Goal: Task Accomplishment & Management: Manage account settings

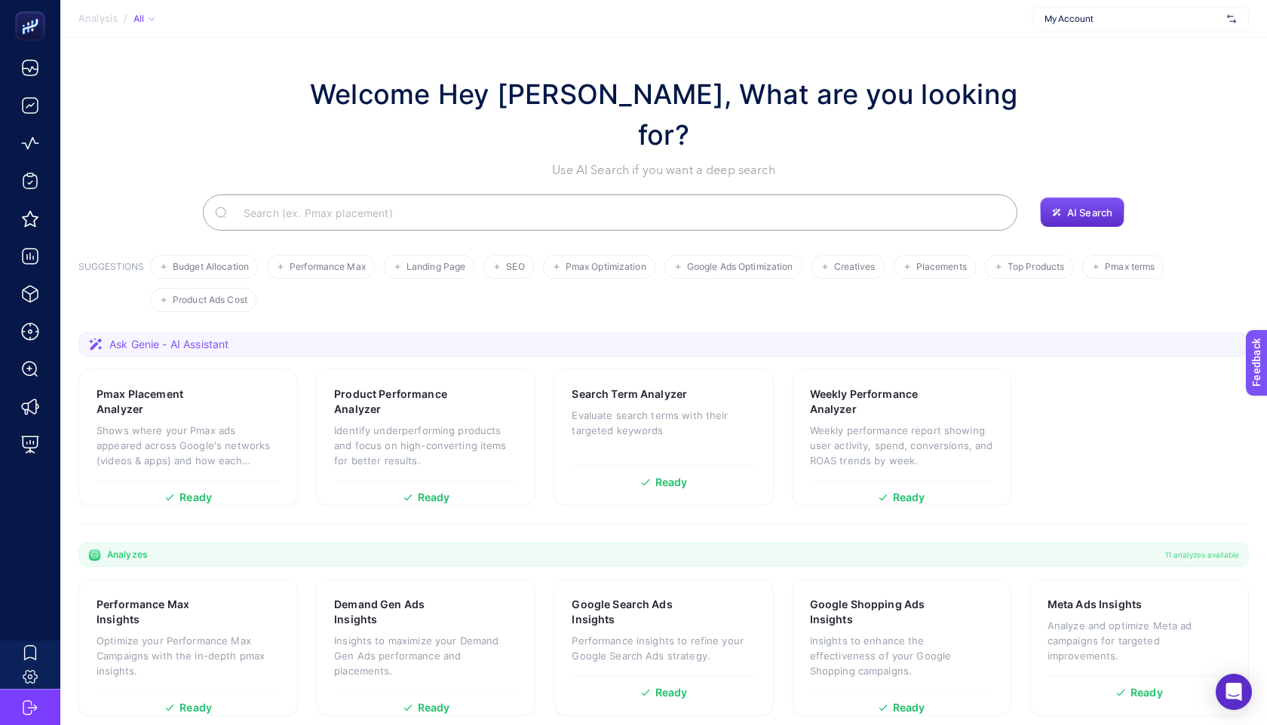
click at [1131, 13] on span "My Account" at bounding box center [1132, 19] width 176 height 12
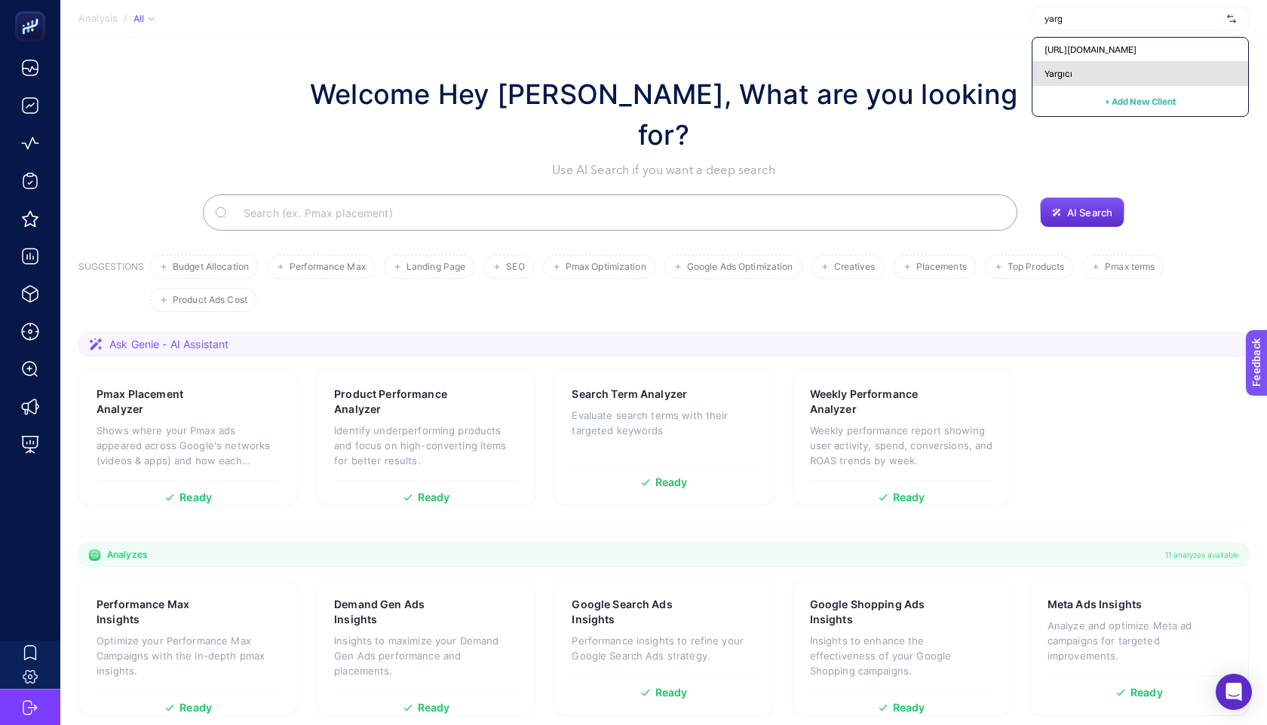
type input "yarg"
click at [1086, 72] on div "Yargıcı" at bounding box center [1140, 74] width 216 height 24
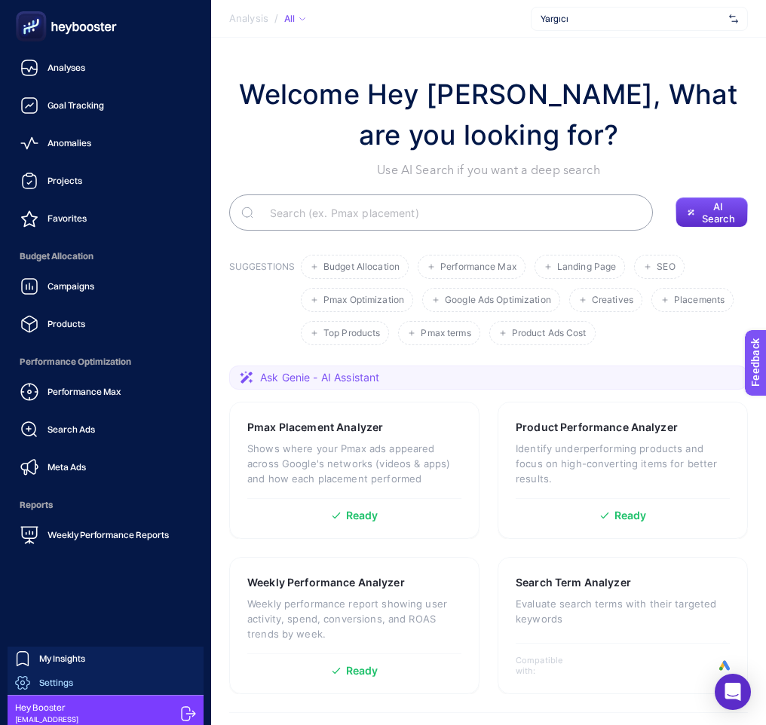
click at [88, 676] on link "Settings" at bounding box center [106, 683] width 196 height 24
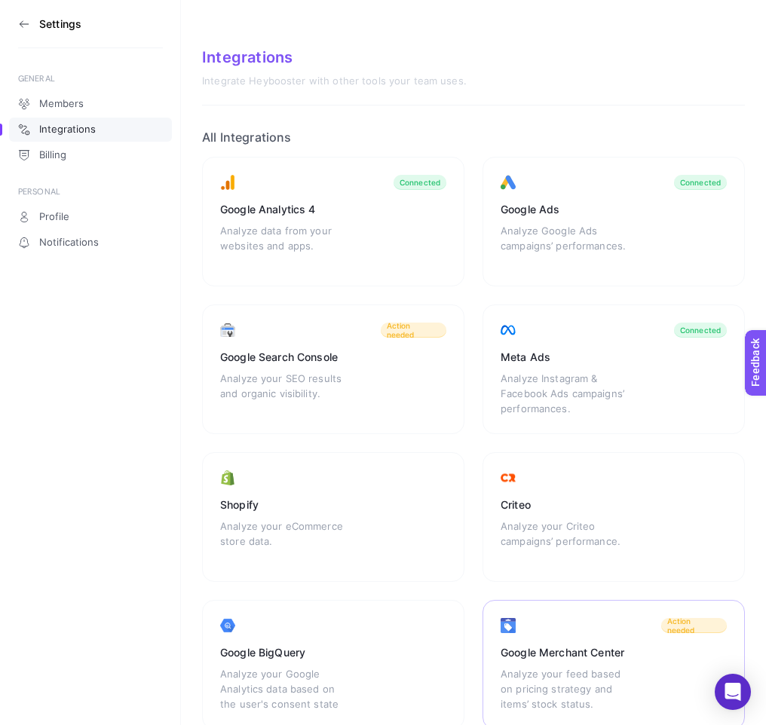
click at [530, 653] on div "Google Merchant Center" at bounding box center [614, 652] width 226 height 15
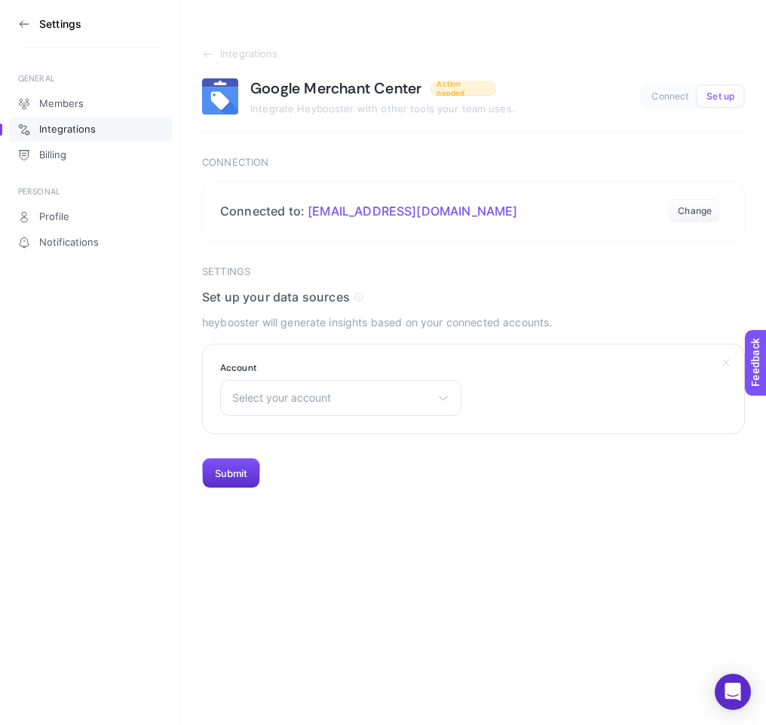
click at [310, 417] on section "Account Select your account Bonvagon Yargıcı Troy Apple Troy Apple Premium Part…" at bounding box center [473, 389] width 543 height 90
click at [343, 409] on div "Select your account Bonvagon Yargıcı Troy Apple Troy Apple Premium Partner Noct…" at bounding box center [340, 398] width 241 height 36
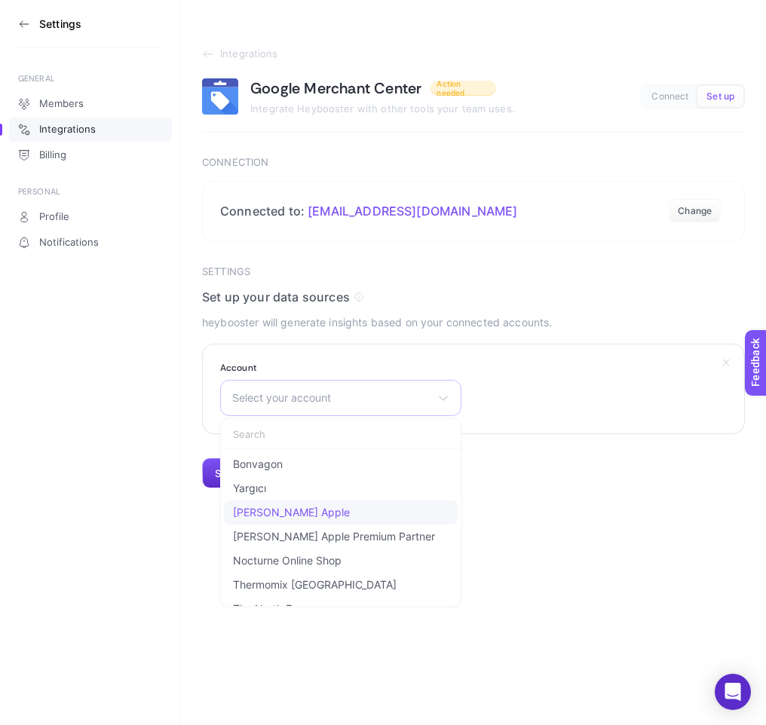
scroll to position [332, 0]
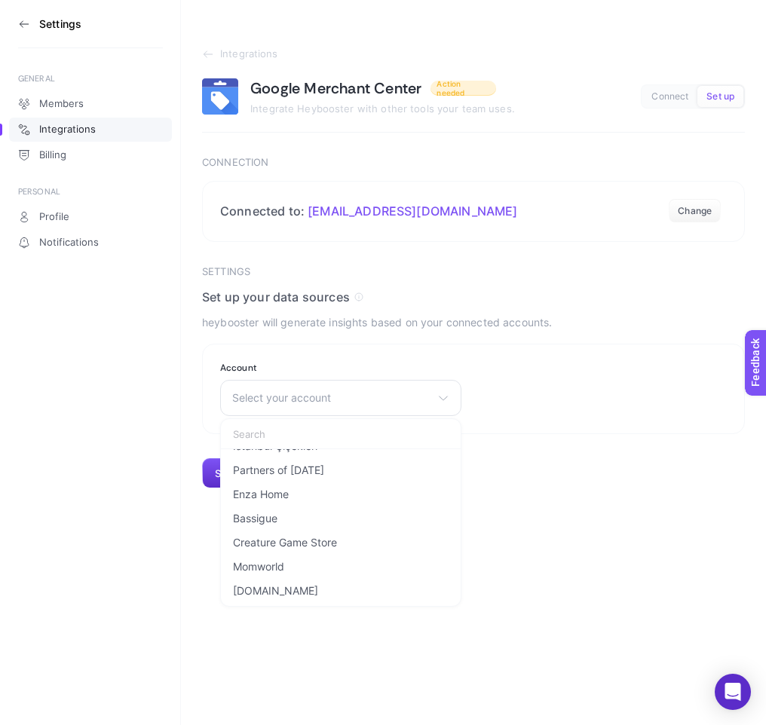
click at [557, 455] on section "Settings Set up your data sources heybooster will generate insights based on yo…" at bounding box center [473, 377] width 543 height 223
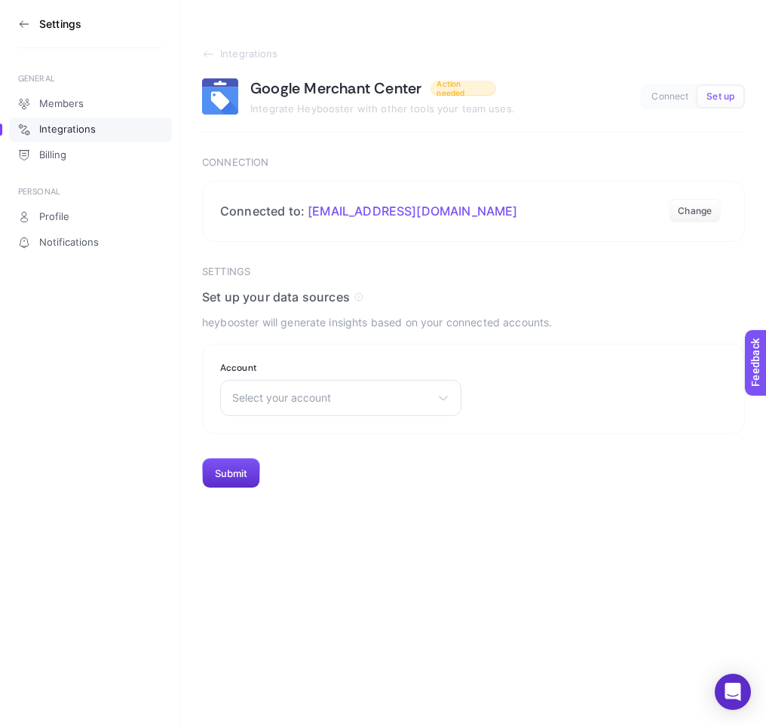
click at [18, 25] on icon at bounding box center [24, 24] width 12 height 12
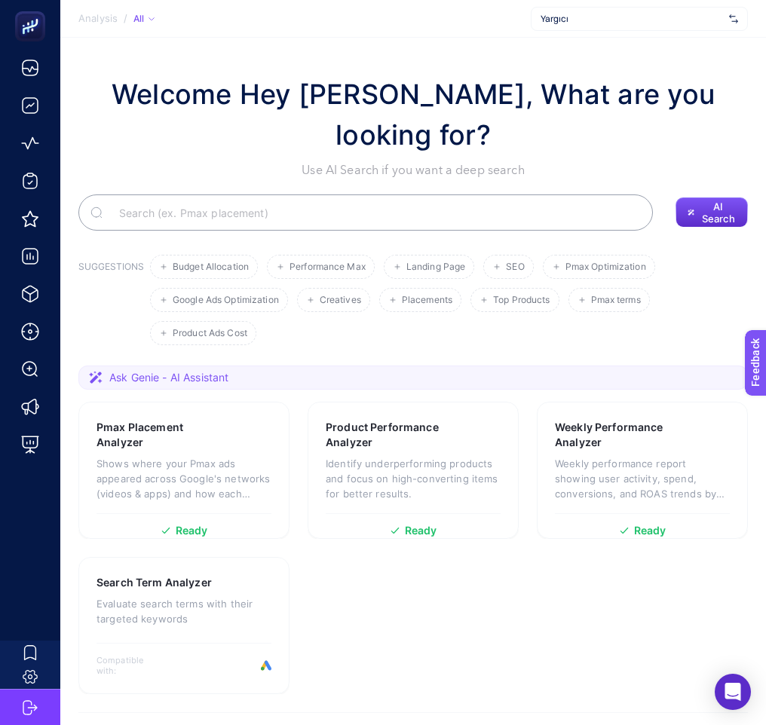
click at [595, 18] on span "Yargıcı" at bounding box center [632, 19] width 182 height 12
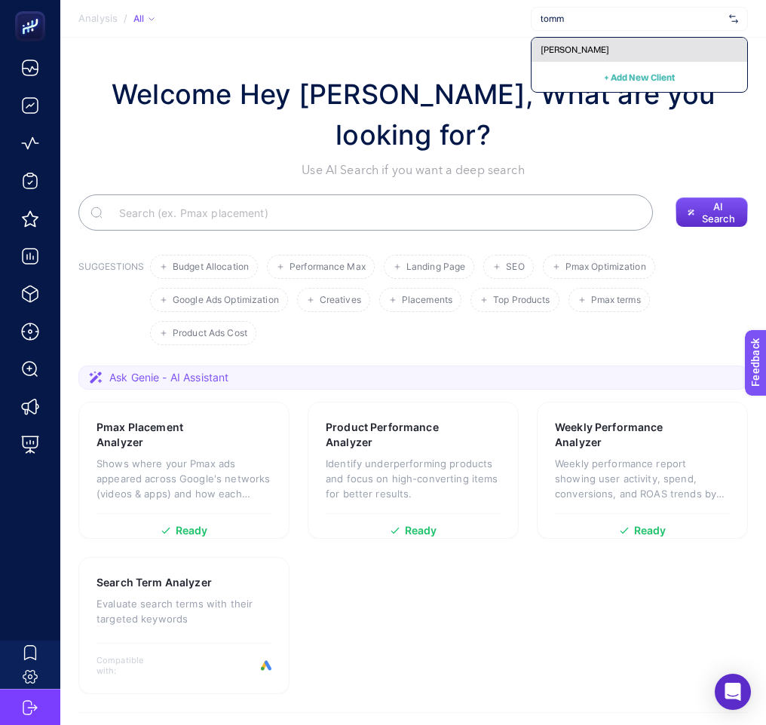
type input "tomm"
click at [572, 50] on span "[PERSON_NAME]" at bounding box center [575, 50] width 69 height 12
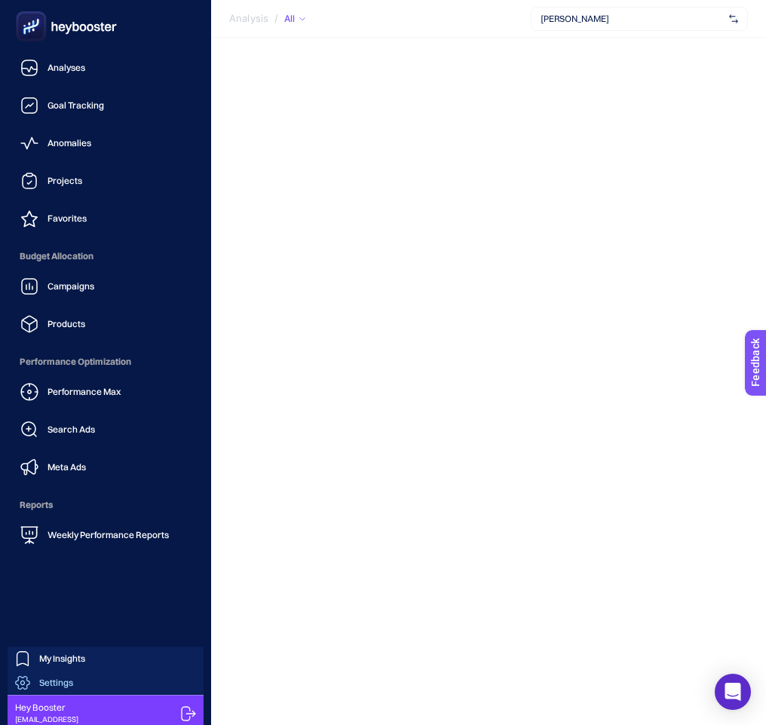
click at [87, 682] on link "Settings" at bounding box center [106, 683] width 196 height 24
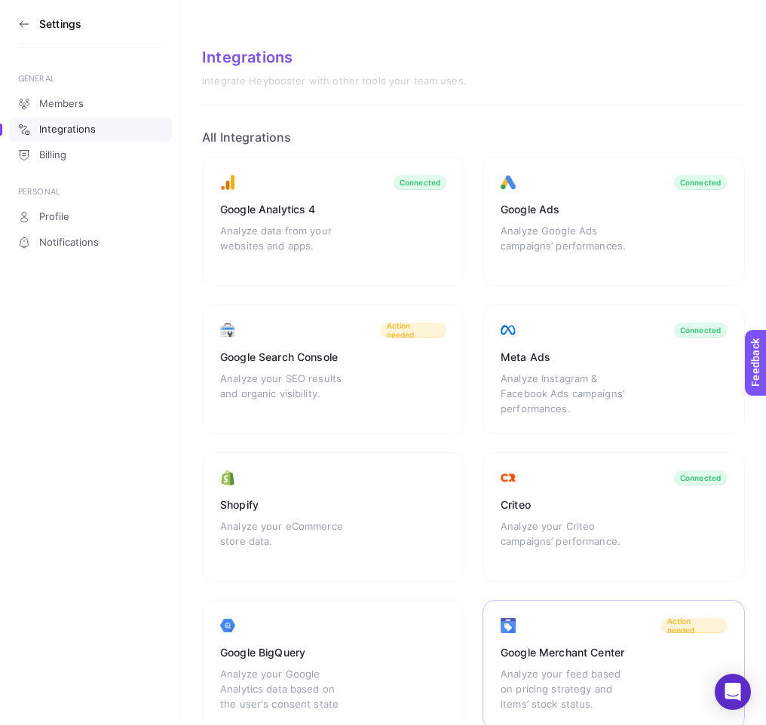
click at [569, 648] on div "Google Merchant Center" at bounding box center [614, 652] width 226 height 15
